Goal: Feedback & Contribution: Contribute content

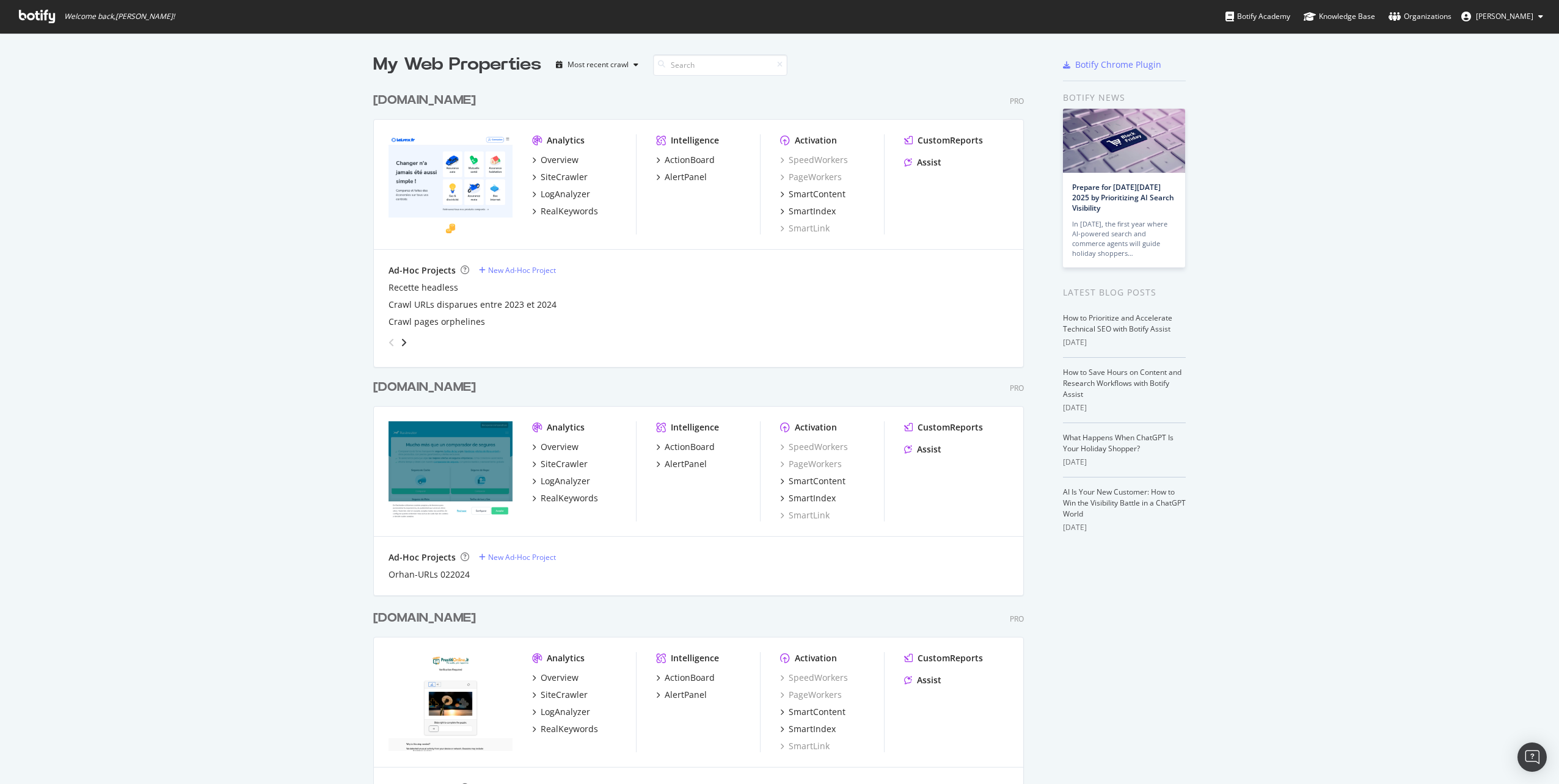
scroll to position [183, 0]
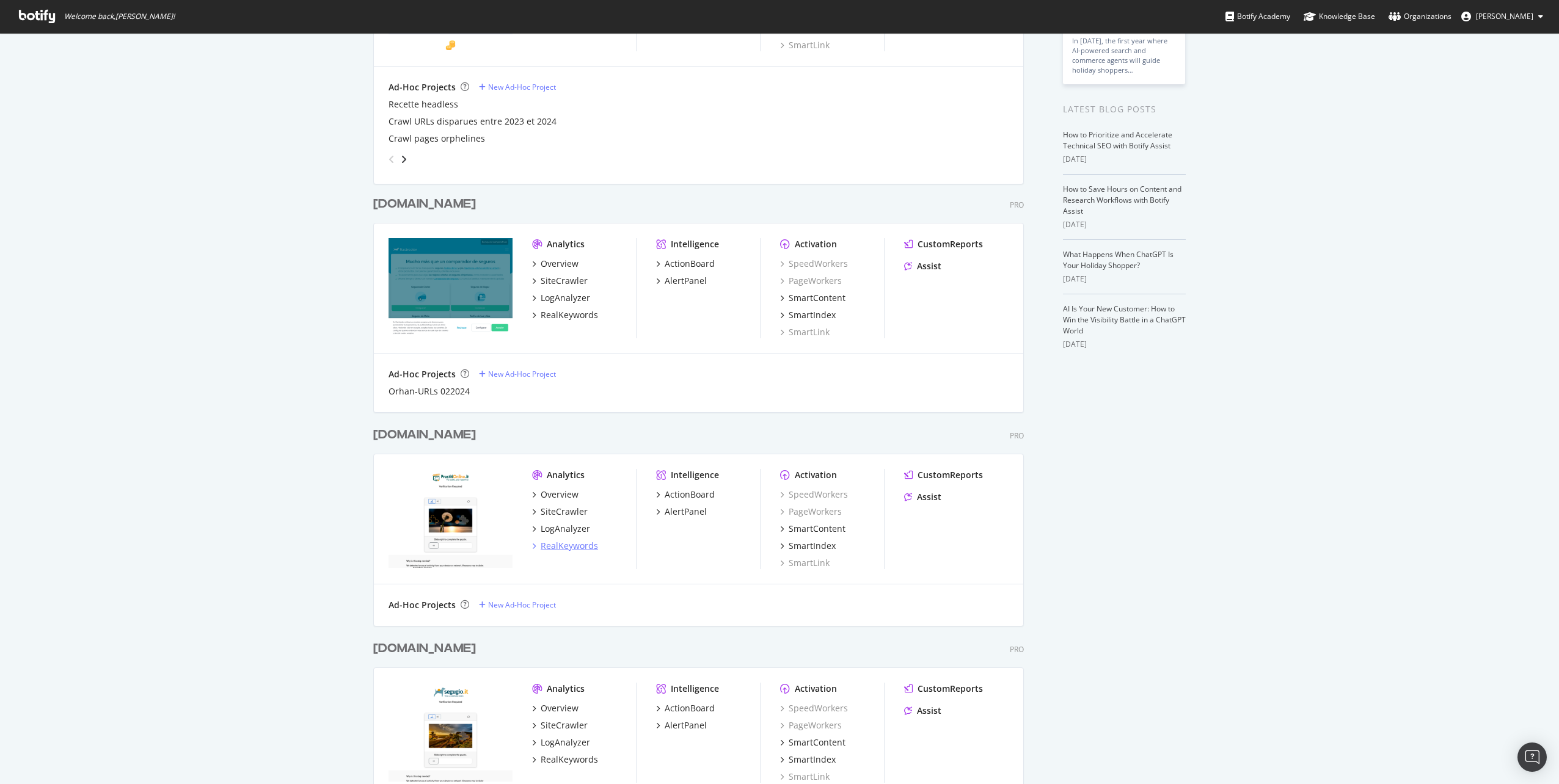
click at [564, 545] on div "RealKeywords" at bounding box center [570, 546] width 58 height 13
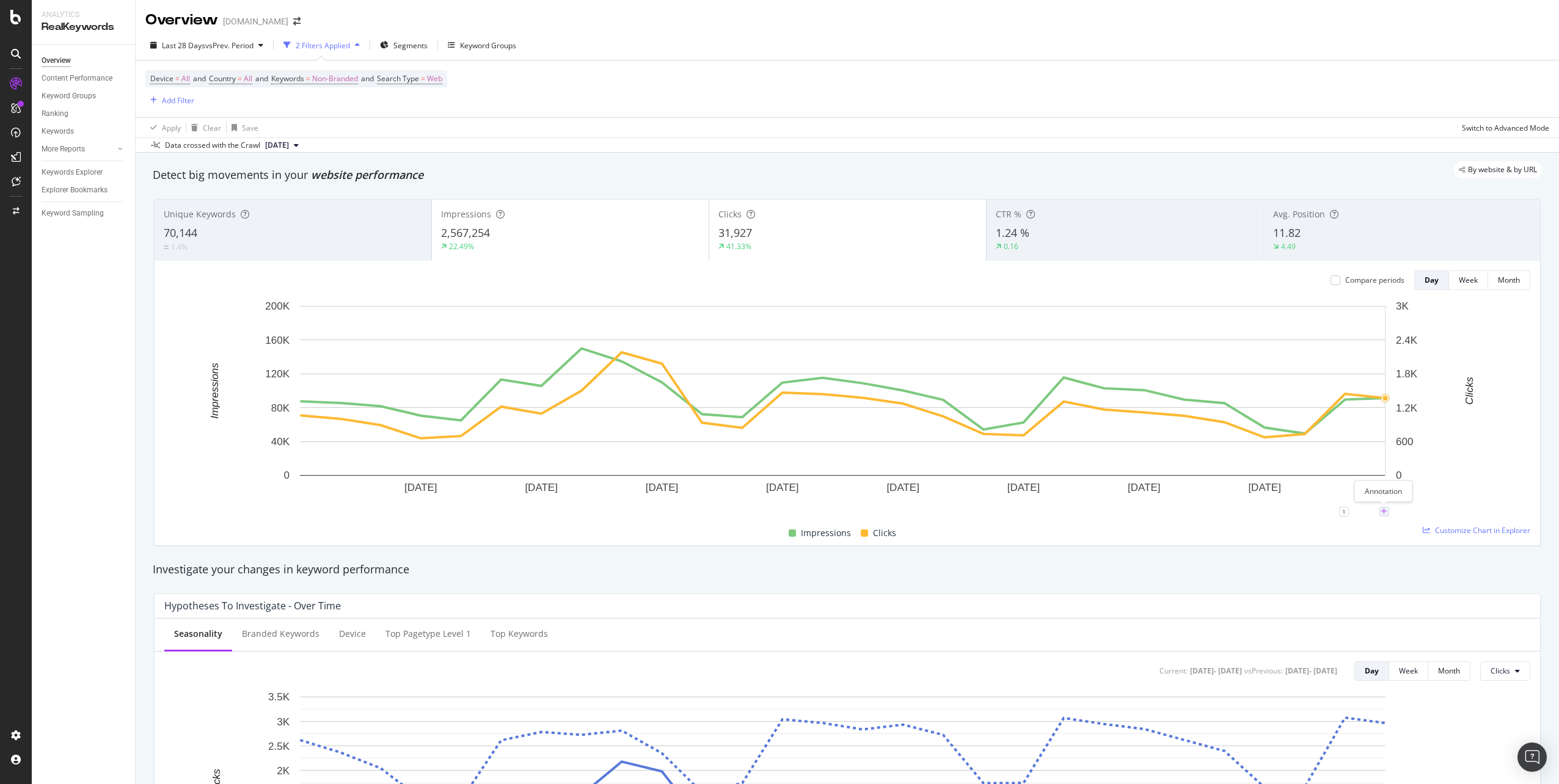
click at [1383, 511] on icon "plus" at bounding box center [1383, 512] width 7 height 7
click at [1396, 399] on input "[DATE]" at bounding box center [1368, 398] width 77 height 23
type input "[DATE]"
click at [1337, 437] on textarea at bounding box center [1383, 438] width 108 height 38
paste textarea "[URL][DOMAIN_NAME]"
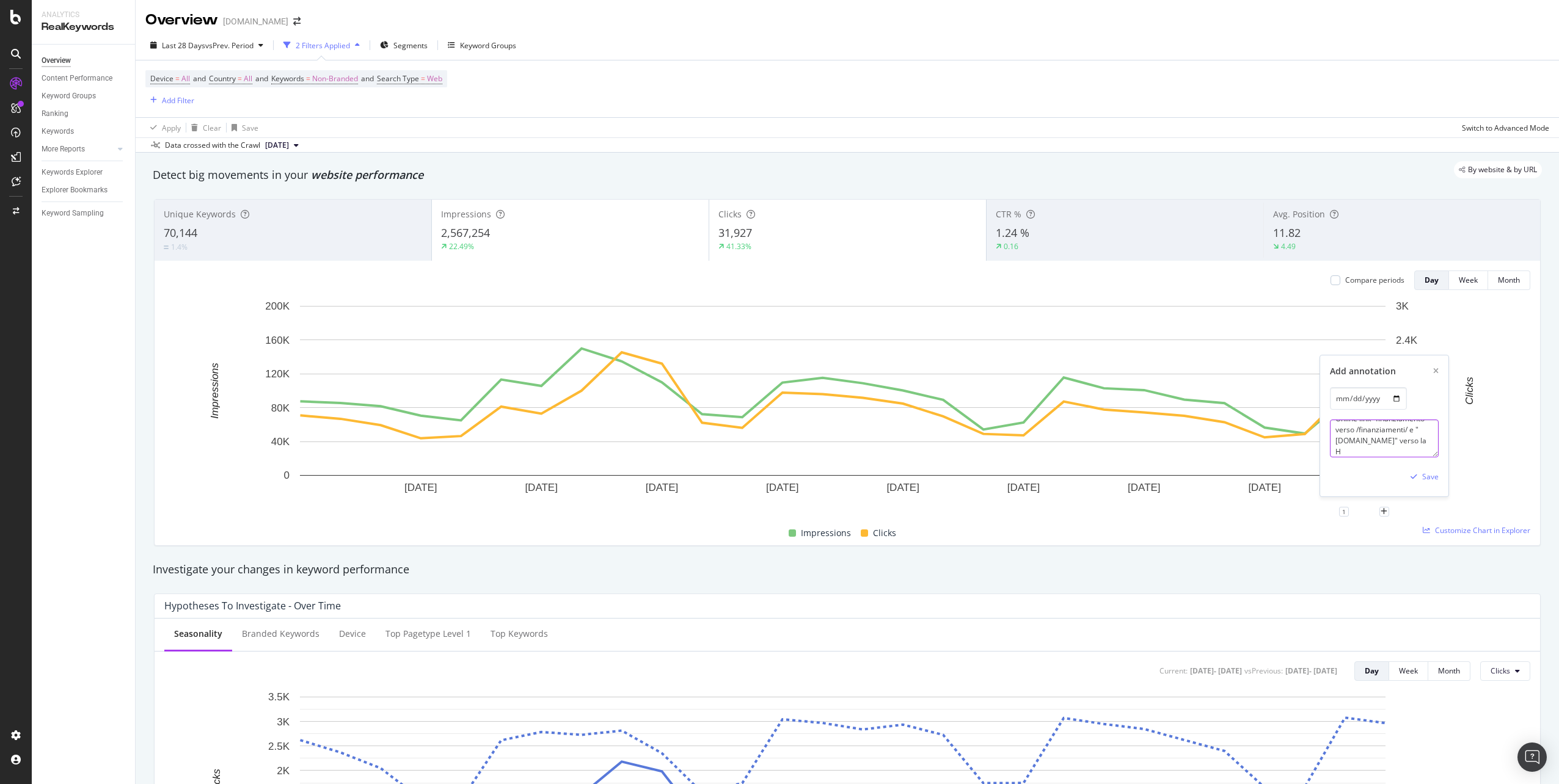
scroll to position [25, 0]
paste textarea "[URL][DOMAIN_NAME]"
type textarea "Online link "finanziamento" verso /finanziamenti/ e "[DOMAIN_NAME]" verso la HP…"
click at [1425, 476] on div "Save" at bounding box center [1430, 476] width 16 height 10
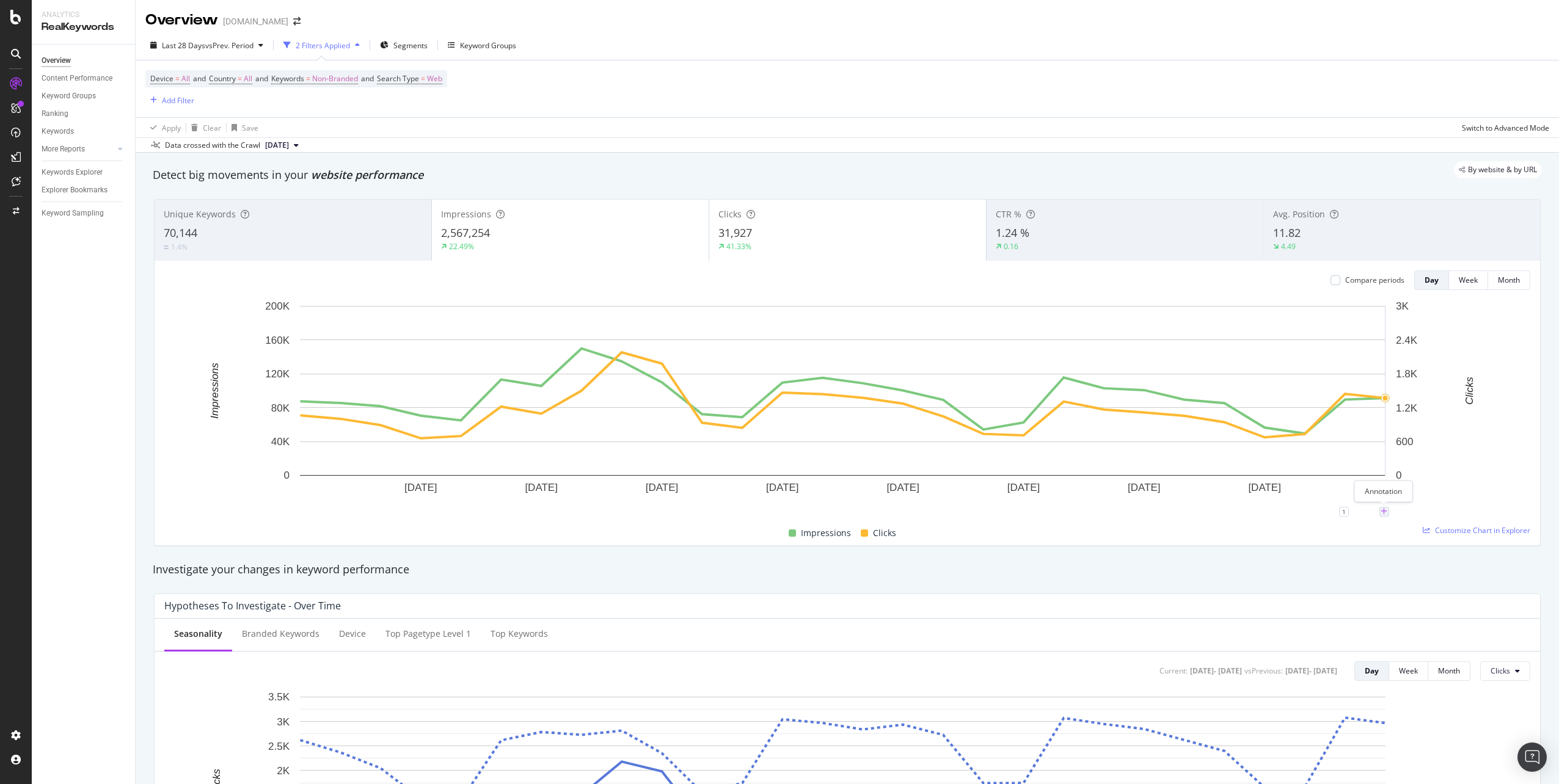
click at [1383, 513] on icon "plus" at bounding box center [1383, 512] width 7 height 7
click at [1400, 400] on input "[DATE]" at bounding box center [1368, 398] width 77 height 23
type input "[DATE]"
click at [1352, 437] on textarea at bounding box center [1383, 438] width 108 height 38
paste textarea "simulare una cessione del quinto"
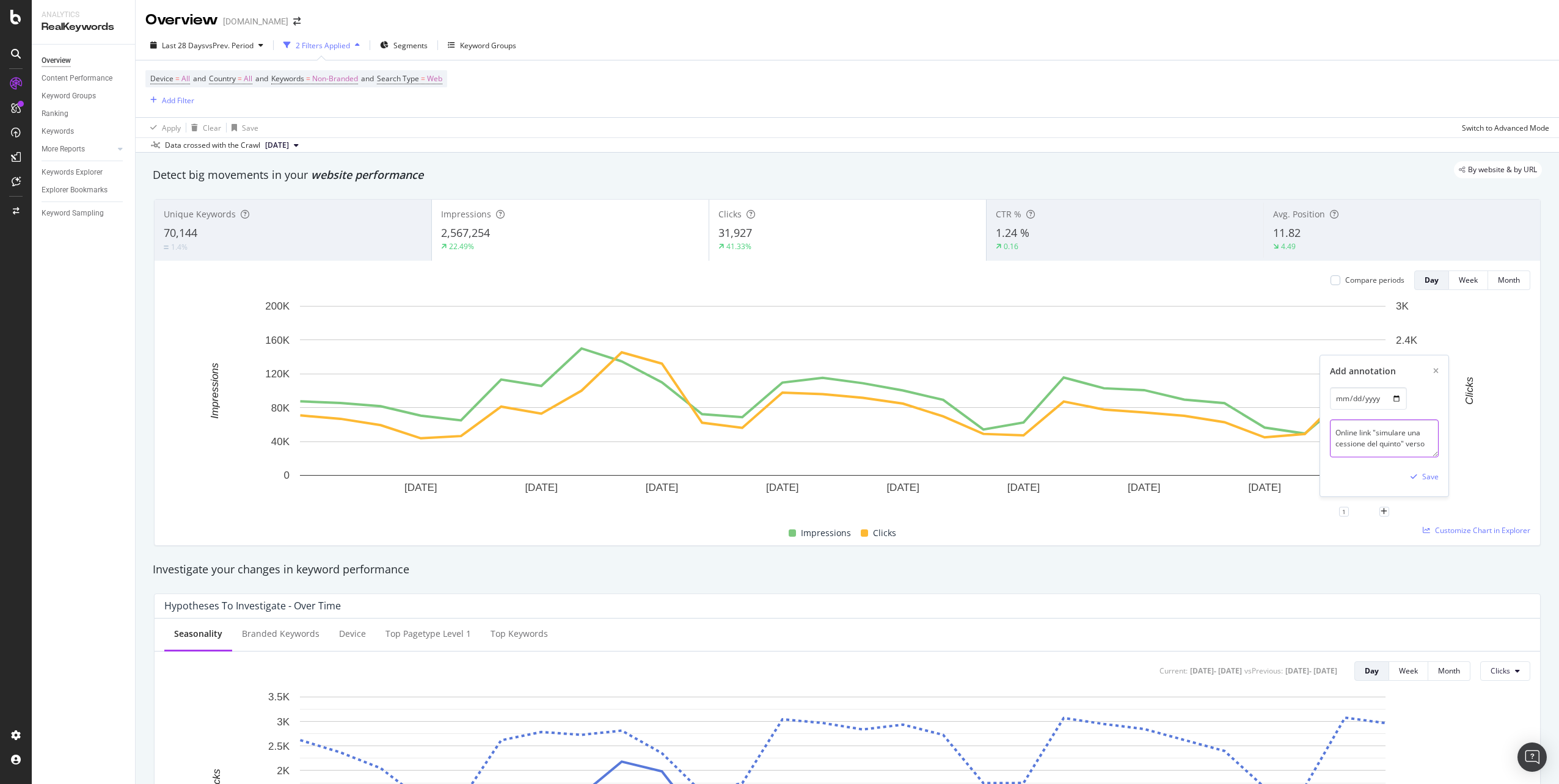
paste textarea "[URL][DOMAIN_NAME]"
type textarea "Online link "simulare una cessione del quinto" verso /cessione-del-quinto/ da […"
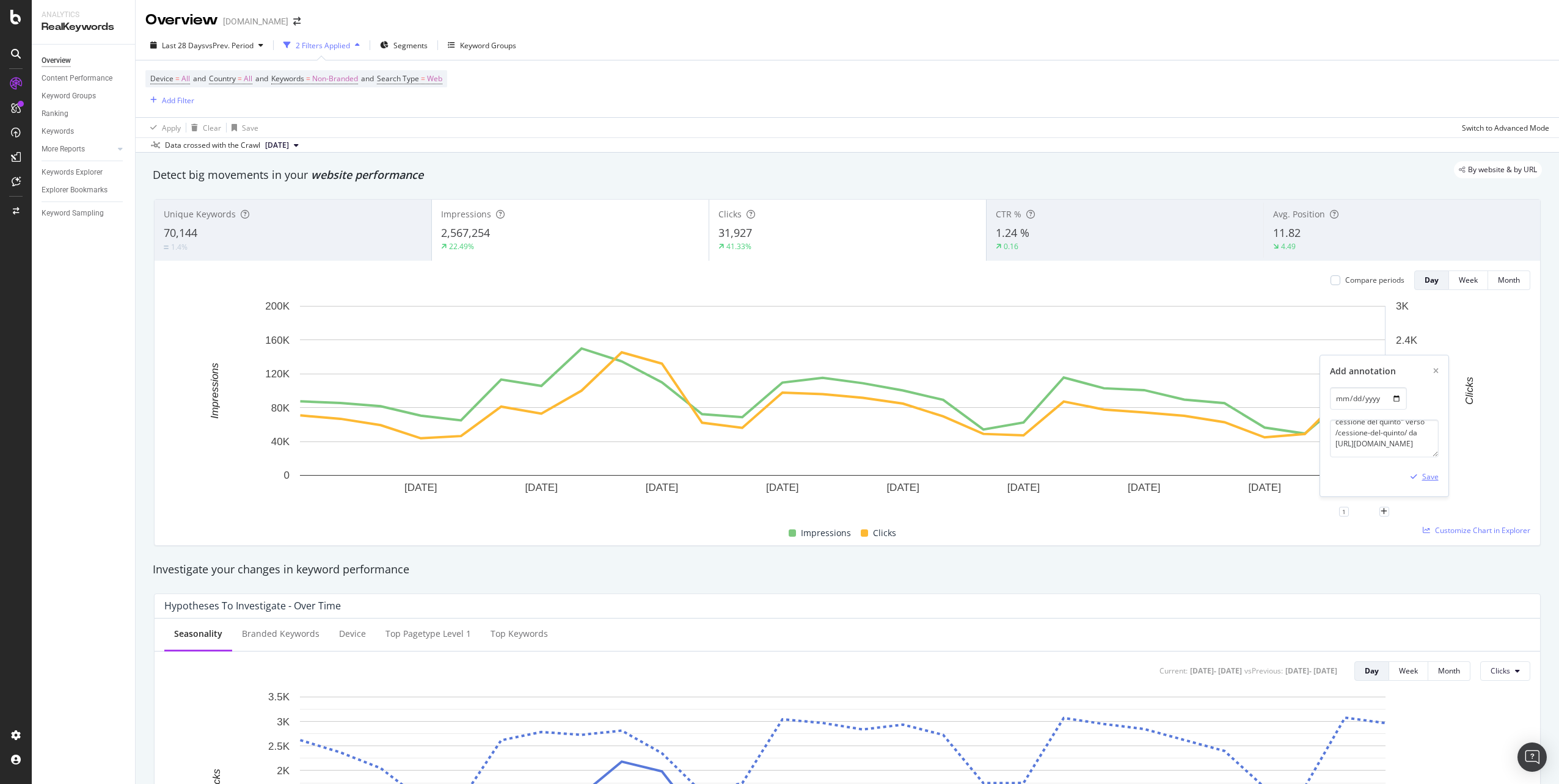
click at [1428, 476] on div "Save" at bounding box center [1430, 476] width 16 height 10
click at [1344, 509] on div "1" at bounding box center [1344, 511] width 10 height 10
click at [1400, 511] on rect "A chart." at bounding box center [843, 406] width 1357 height 212
click at [1383, 510] on icon "plus" at bounding box center [1383, 512] width 7 height 7
click at [1397, 403] on input "[DATE]" at bounding box center [1368, 398] width 77 height 23
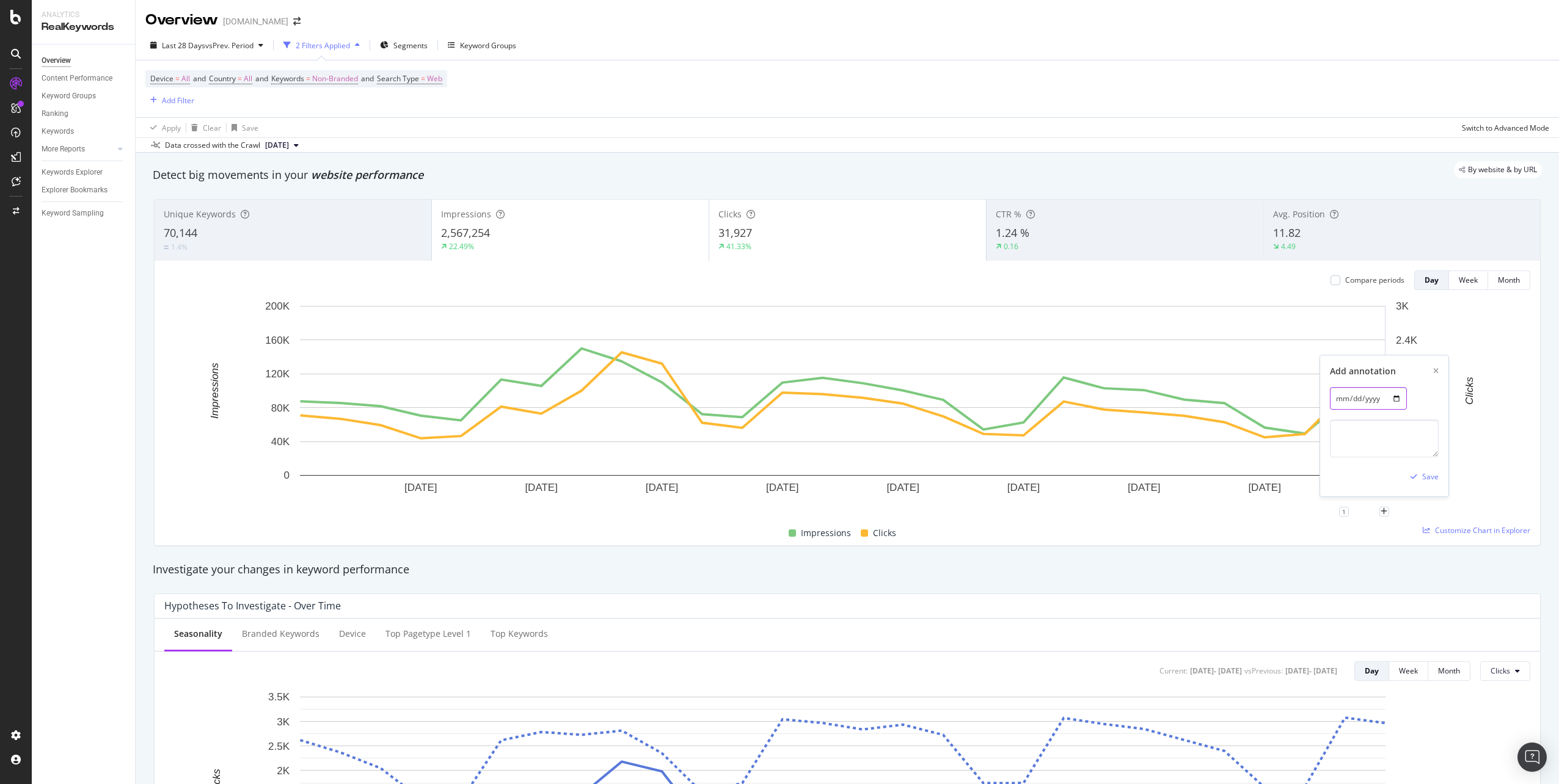
type input "[DATE]"
click at [1365, 440] on textarea at bounding box center [1383, 438] width 108 height 38
paste textarea "finanziamenti online"
click at [1413, 444] on textarea "Online link "finanziamenti online" verso" at bounding box center [1383, 438] width 108 height 38
paste textarea "[URL][DOMAIN_NAME]"
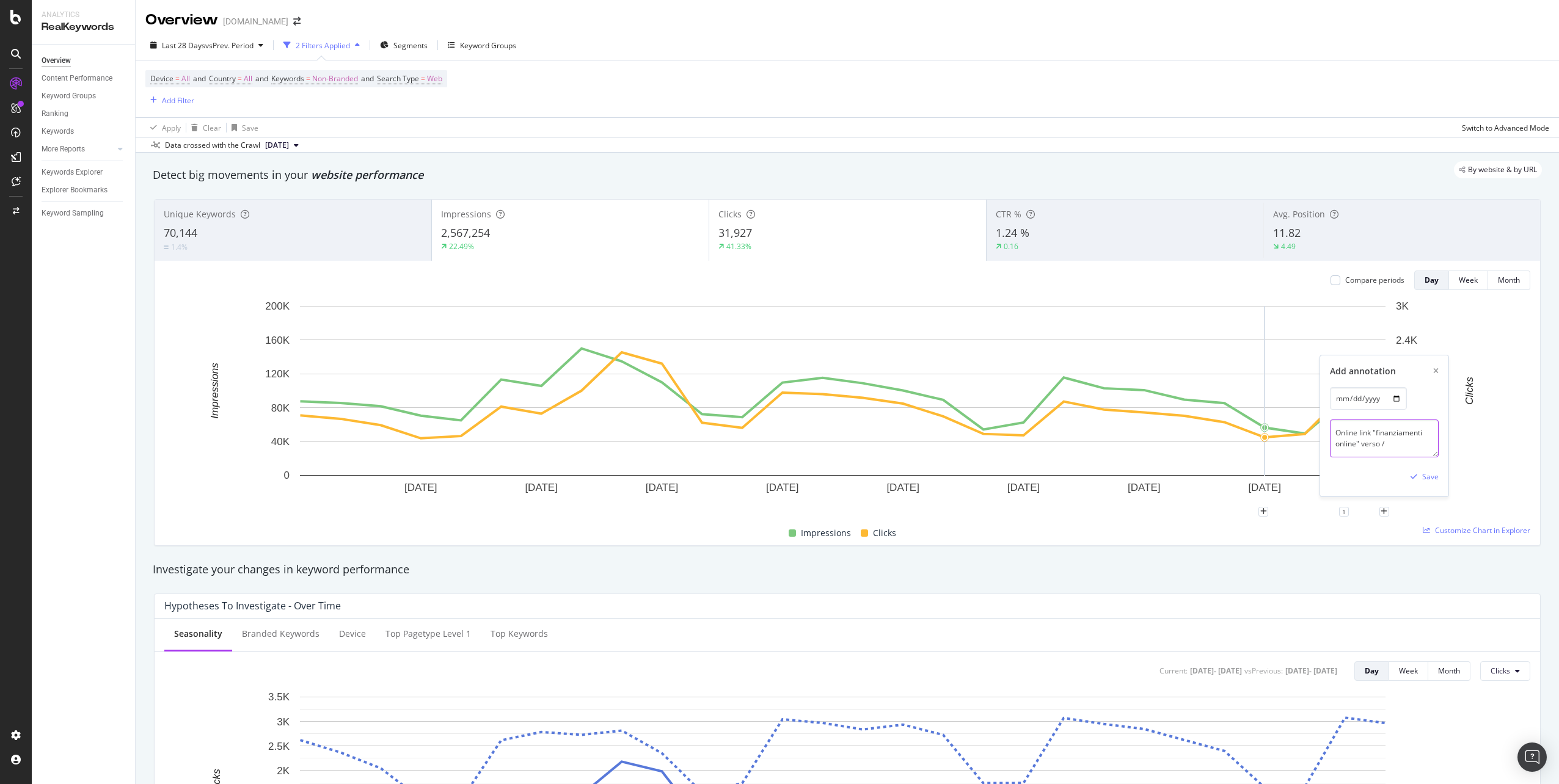
scroll to position [0, 0]
paste textarea "[URL][DOMAIN_NAME]"
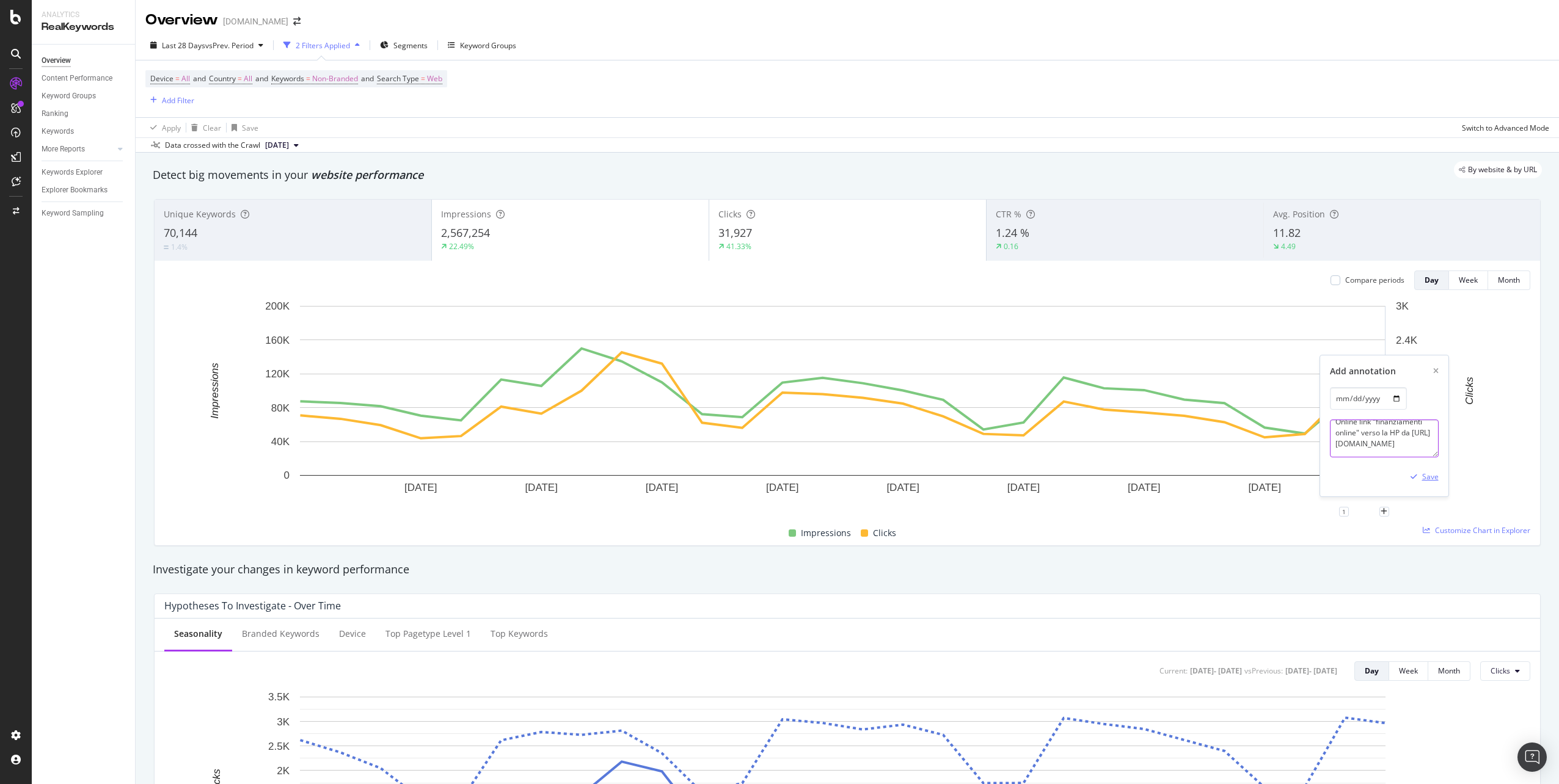
type textarea "Online link "finanziamenti online" verso la HP da [URL][DOMAIN_NAME]"
click at [1433, 481] on div "Save" at bounding box center [1430, 476] width 16 height 10
click at [293, 24] on icon "arrow-right-arrow-left" at bounding box center [297, 21] width 7 height 9
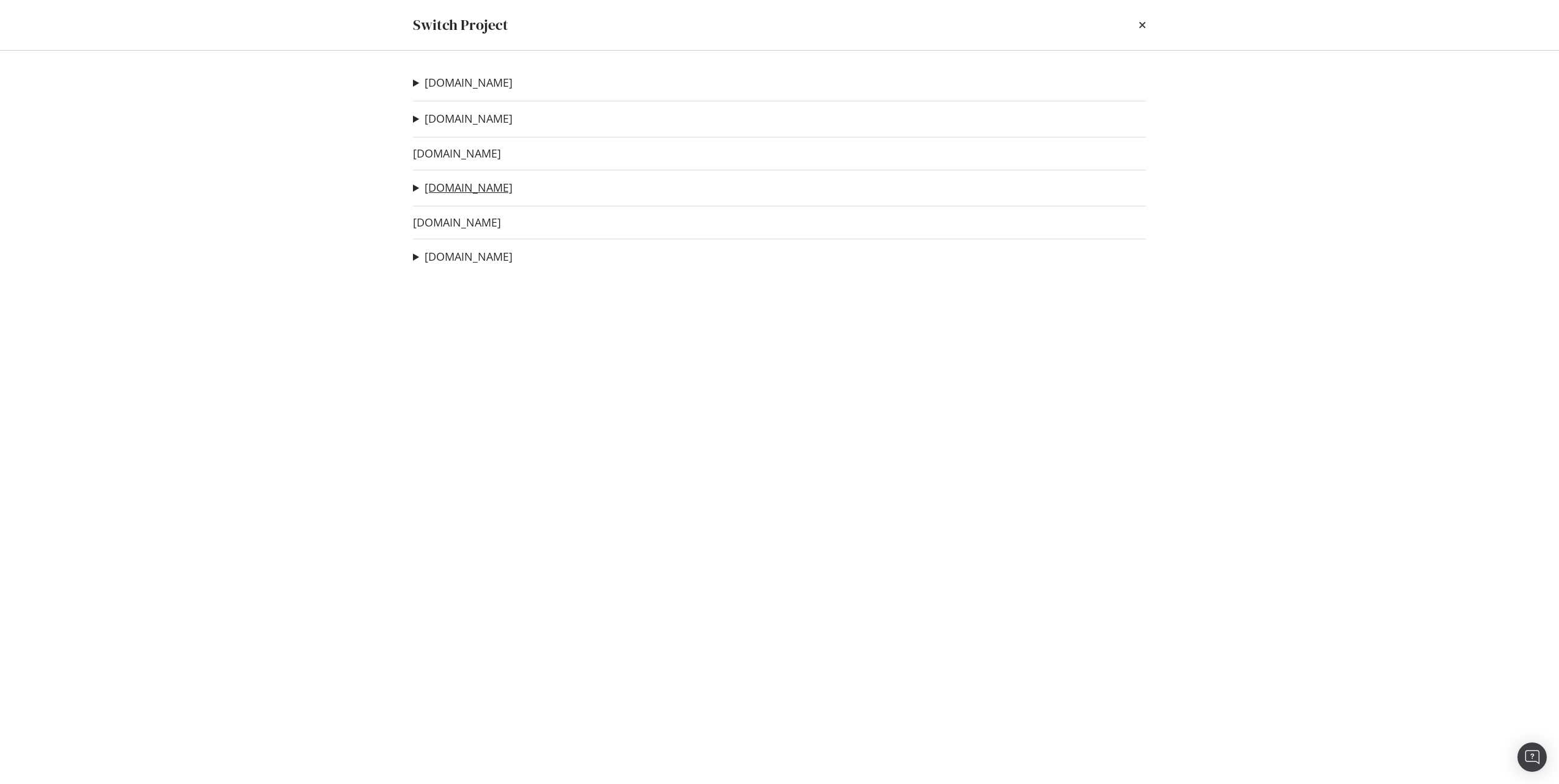
click at [444, 187] on link "[DOMAIN_NAME]" at bounding box center [468, 187] width 88 height 13
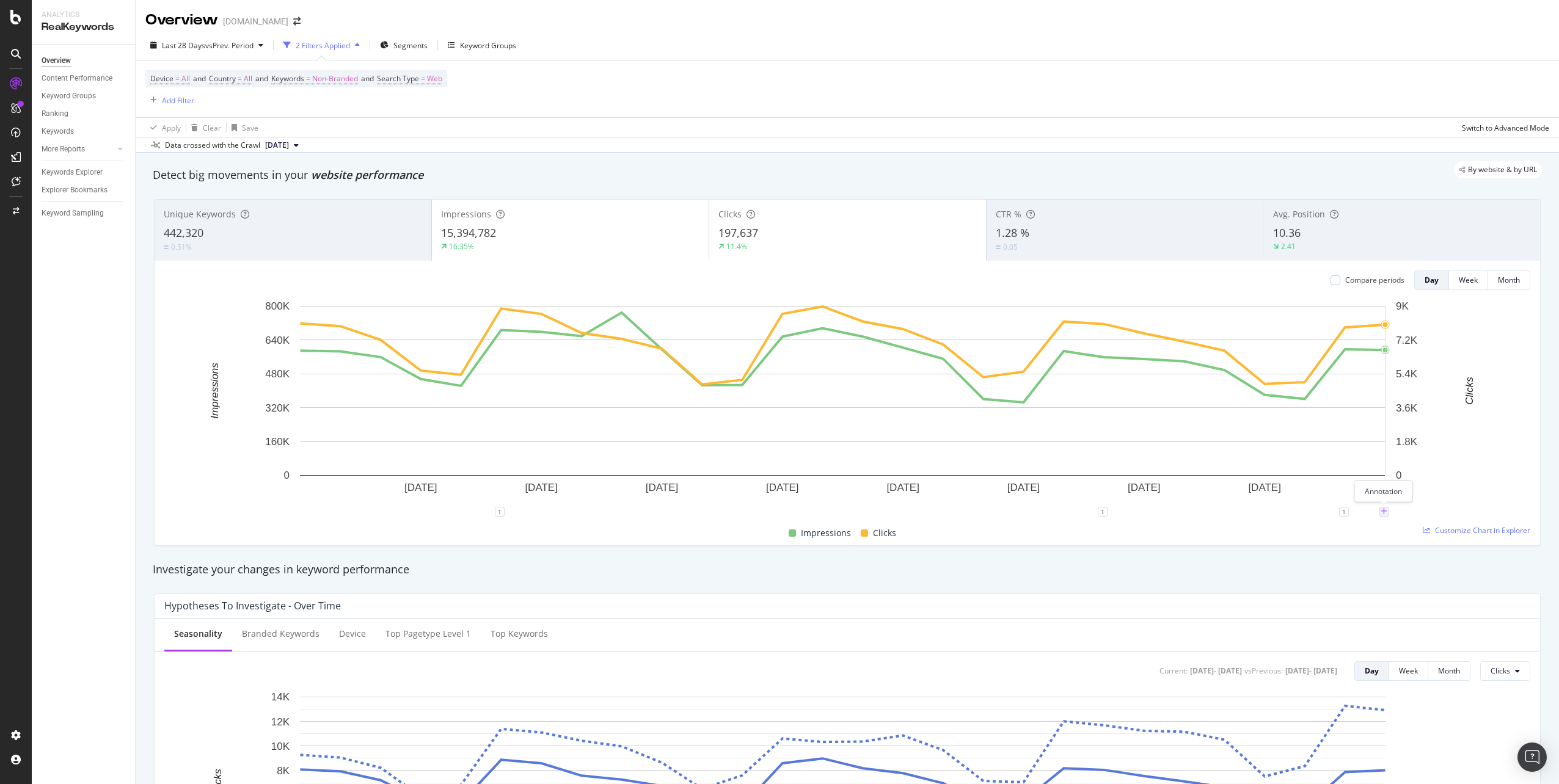
click at [1383, 510] on icon "plus" at bounding box center [1383, 512] width 7 height 7
click at [1399, 398] on input "[DATE]" at bounding box center [1368, 398] width 77 height 23
type input "[DATE]"
click at [1385, 438] on textarea at bounding box center [1383, 438] width 108 height 38
paste textarea "[URL][DOMAIN_NAME]"
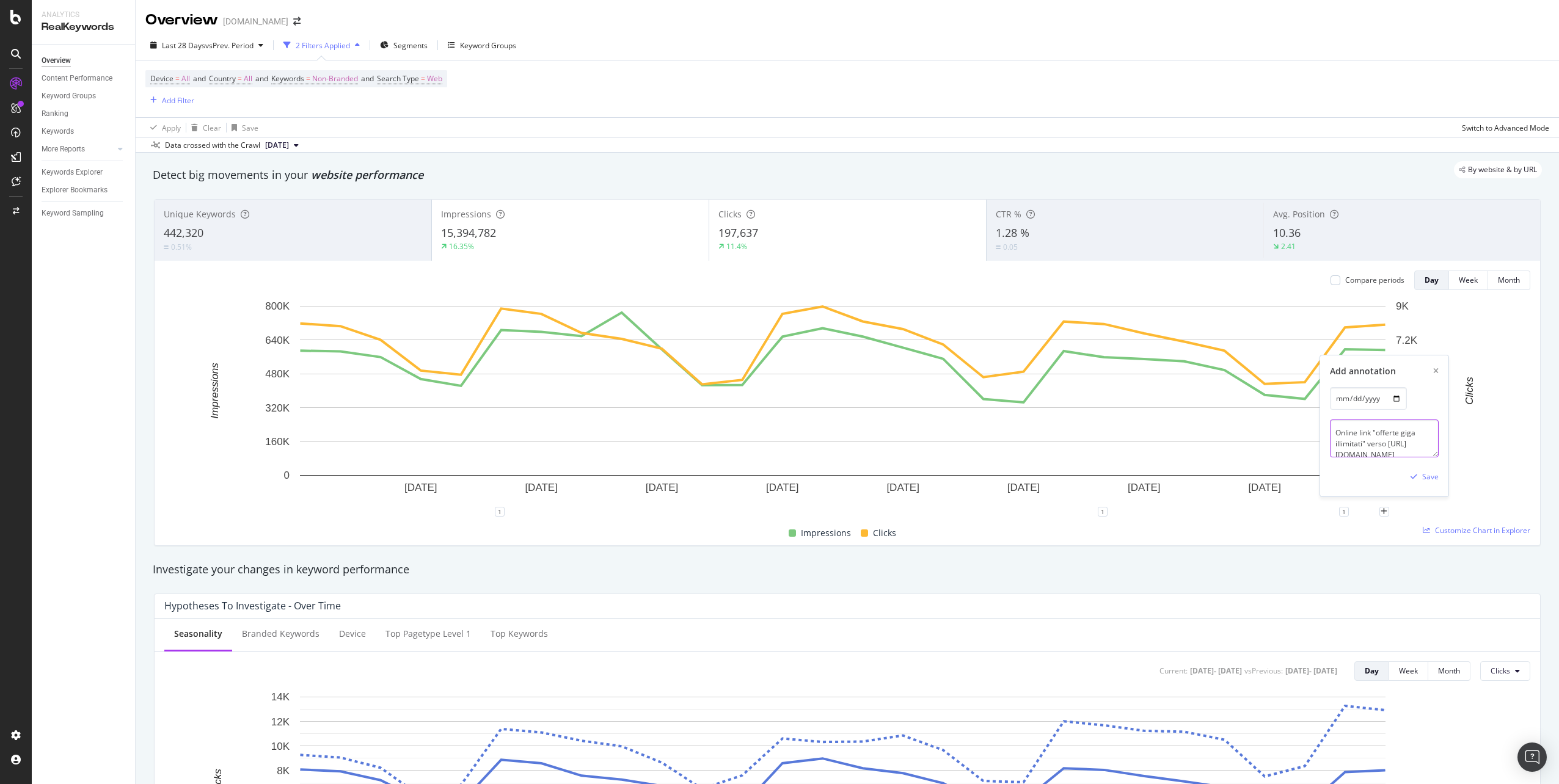
scroll to position [69, 0]
paste textarea "[URL][DOMAIN_NAME]"
type textarea "Online link "offerte giga illimitati" verso [URL][DOMAIN_NAME] da [URL][DOMAIN_…"
click at [1429, 481] on div "Save" at bounding box center [1430, 476] width 16 height 10
